Goal: Navigation & Orientation: Find specific page/section

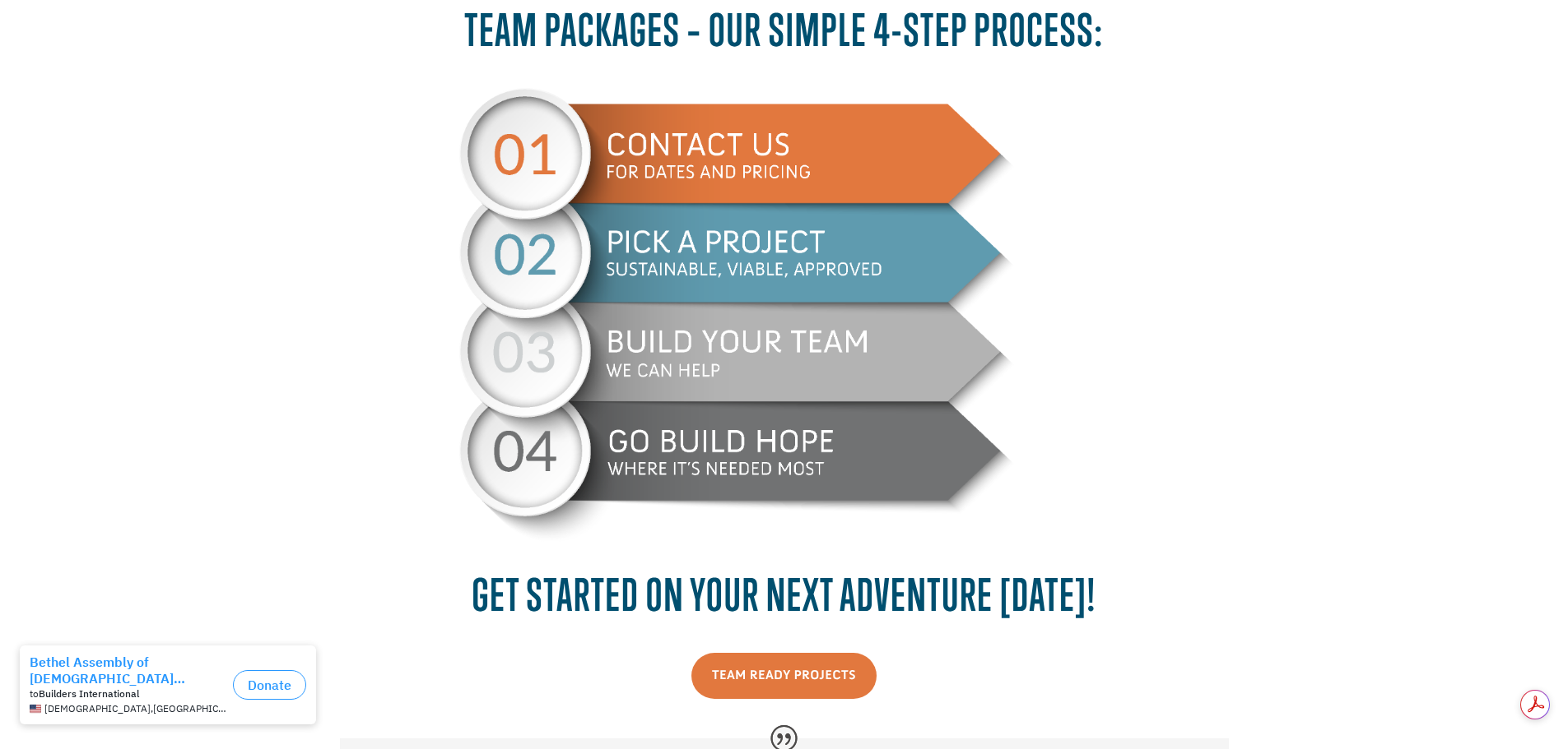
scroll to position [905, 0]
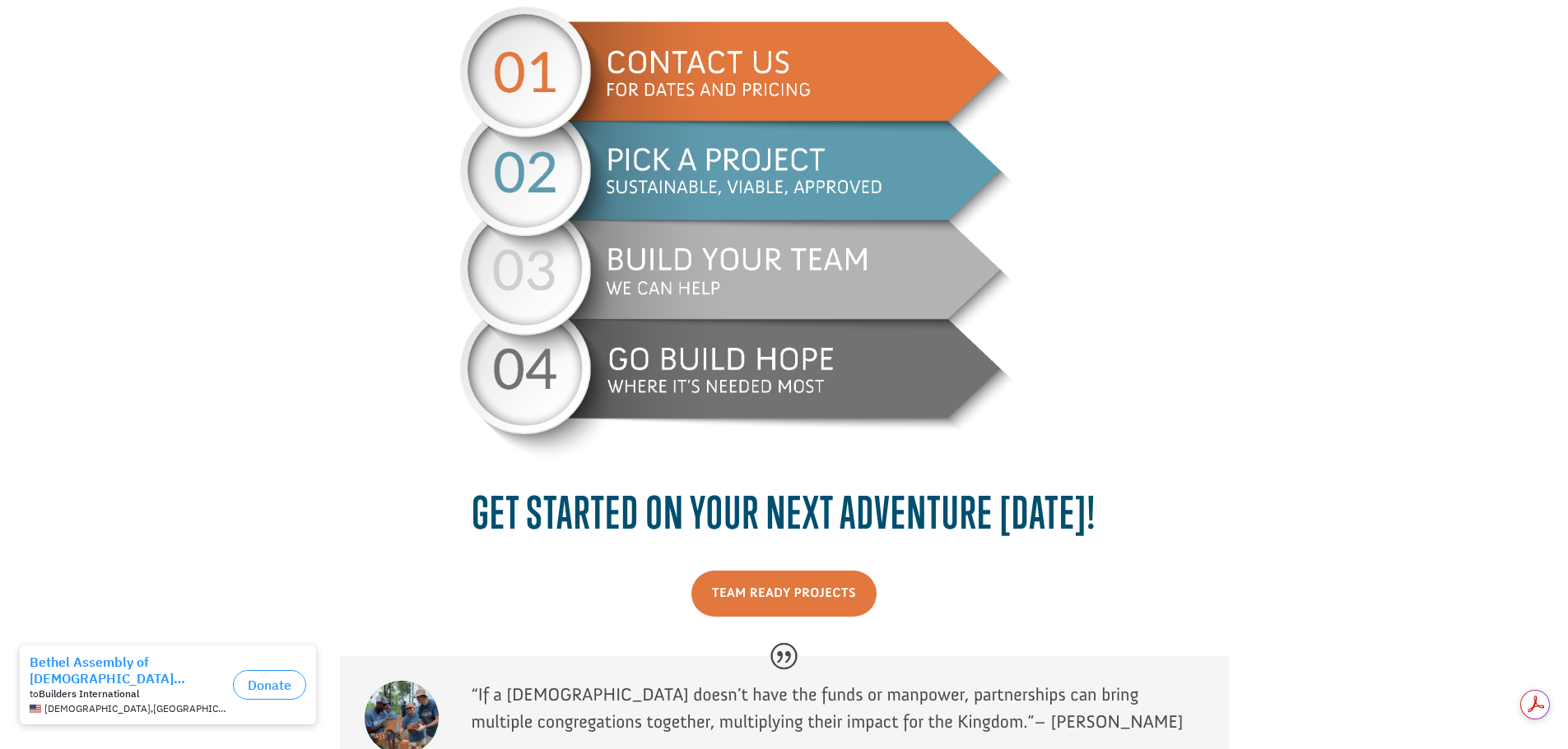
click at [823, 585] on link "Team Ready Projects" at bounding box center [784, 593] width 185 height 45
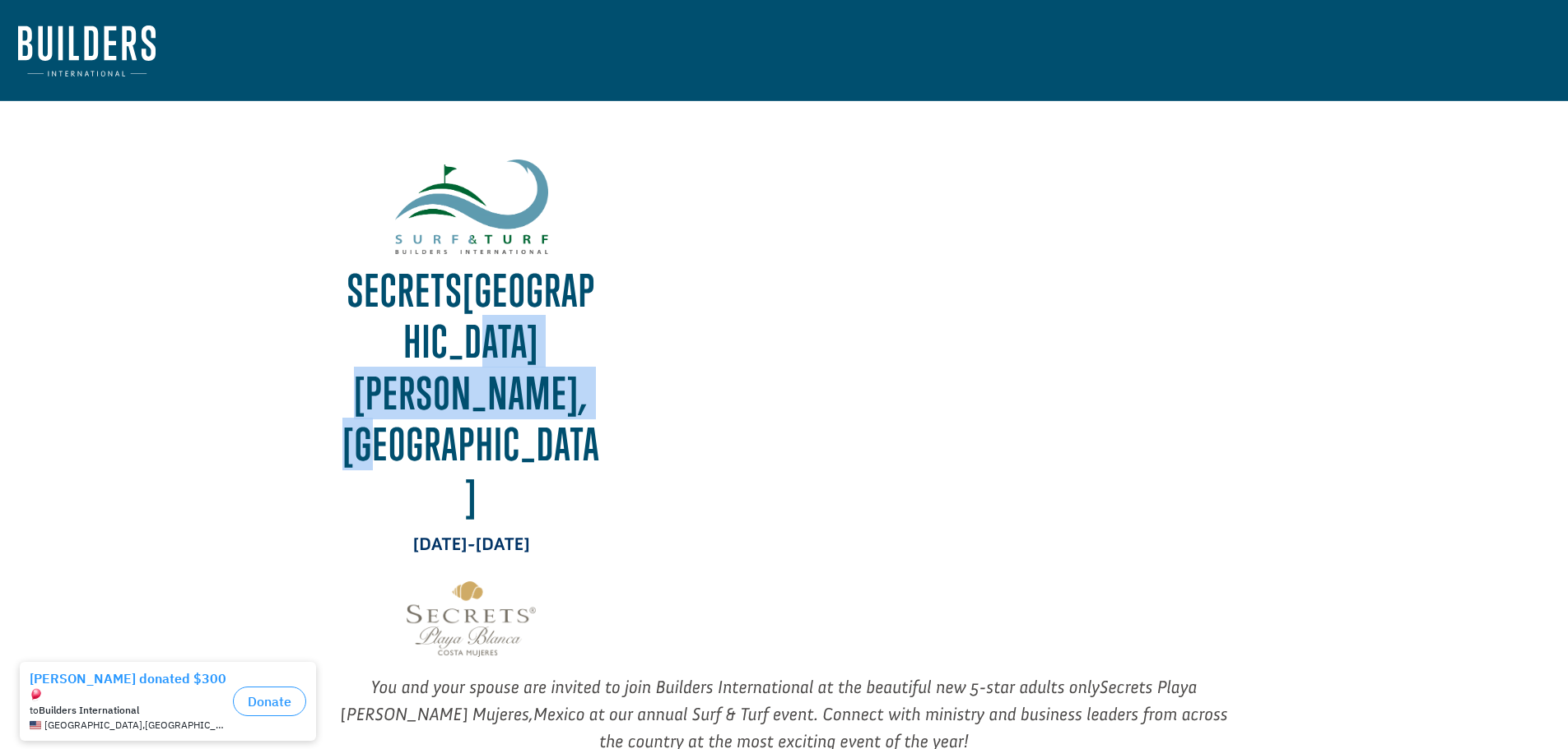
drag, startPoint x: 483, startPoint y: 335, endPoint x: 588, endPoint y: 403, distance: 125.1
click at [588, 403] on strong "Playa Blanca Costa Mujeres, Mexico" at bounding box center [471, 393] width 258 height 258
